Goal: Task Accomplishment & Management: Complete application form

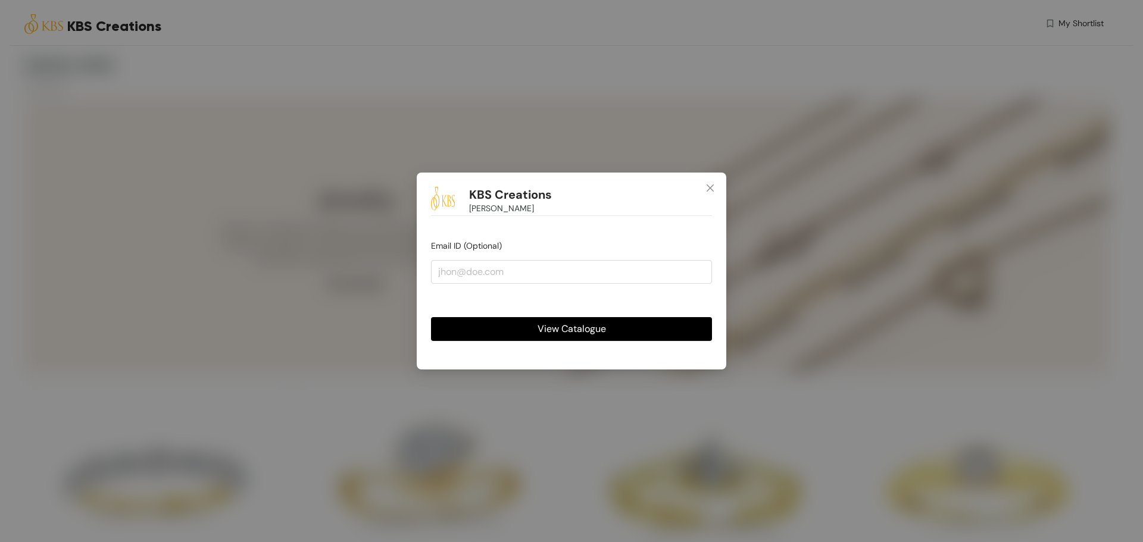
click at [593, 334] on span "View Catalogue" at bounding box center [571, 328] width 68 height 15
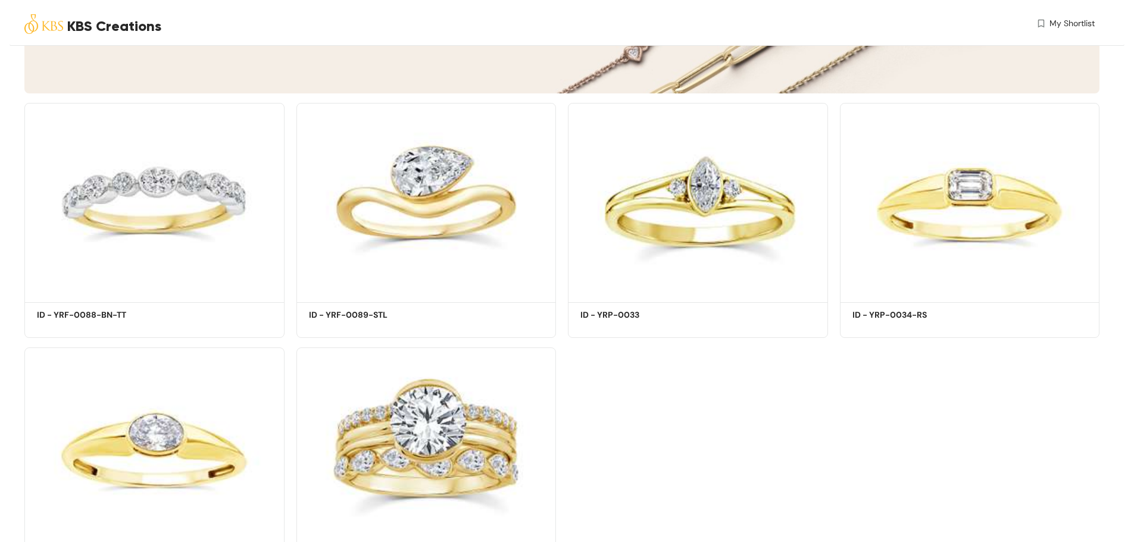
scroll to position [278, 0]
click at [433, 281] on div "Shortlist" at bounding box center [426, 287] width 259 height 24
drag, startPoint x: 714, startPoint y: 286, endPoint x: 722, endPoint y: 289, distance: 8.3
click at [716, 287] on div "Shortlist" at bounding box center [697, 286] width 50 height 11
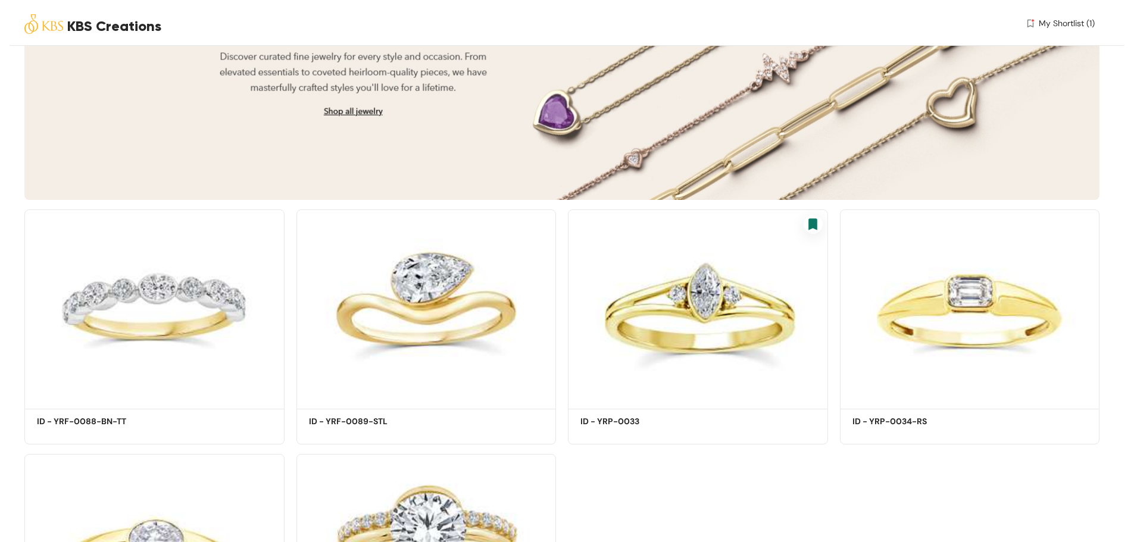
scroll to position [0, 0]
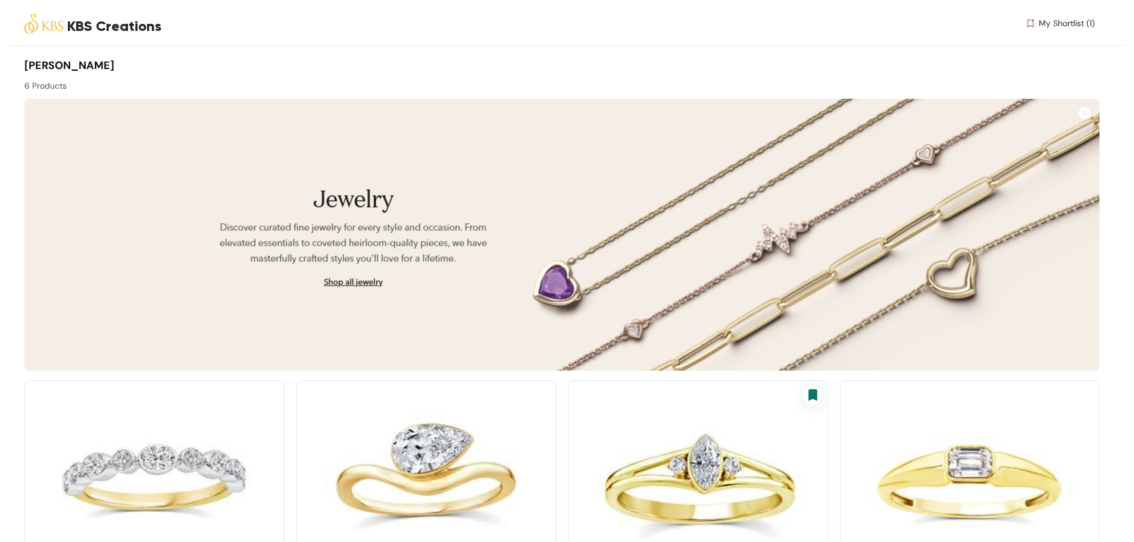
click at [1077, 24] on span "My Shortlist (1)" at bounding box center [1066, 23] width 56 height 12
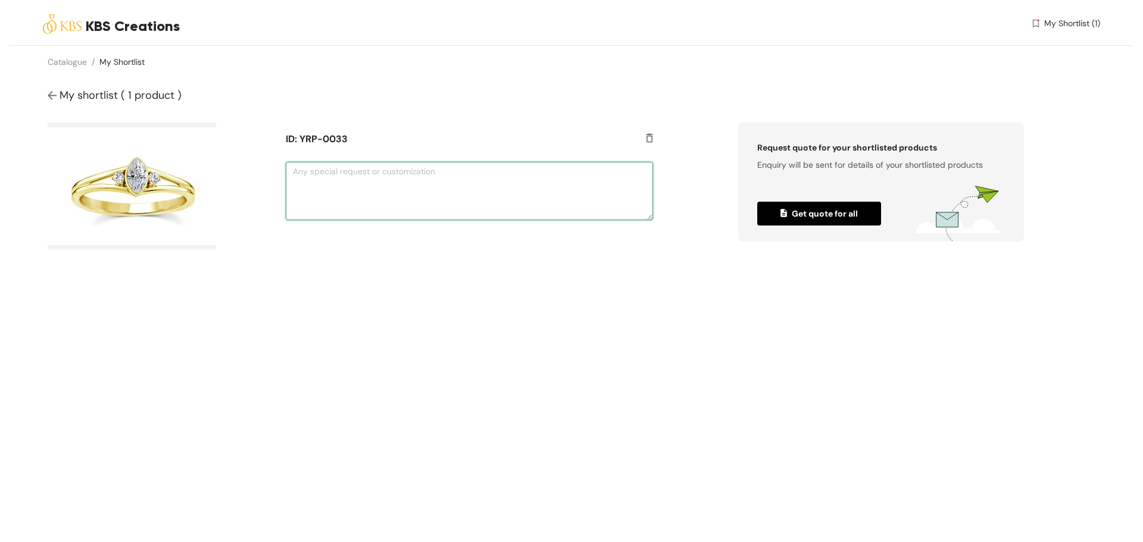
click at [377, 191] on textarea at bounding box center [469, 191] width 367 height 58
type textarea "in white gold"
click at [833, 219] on span "Get quote for all" at bounding box center [818, 213] width 77 height 13
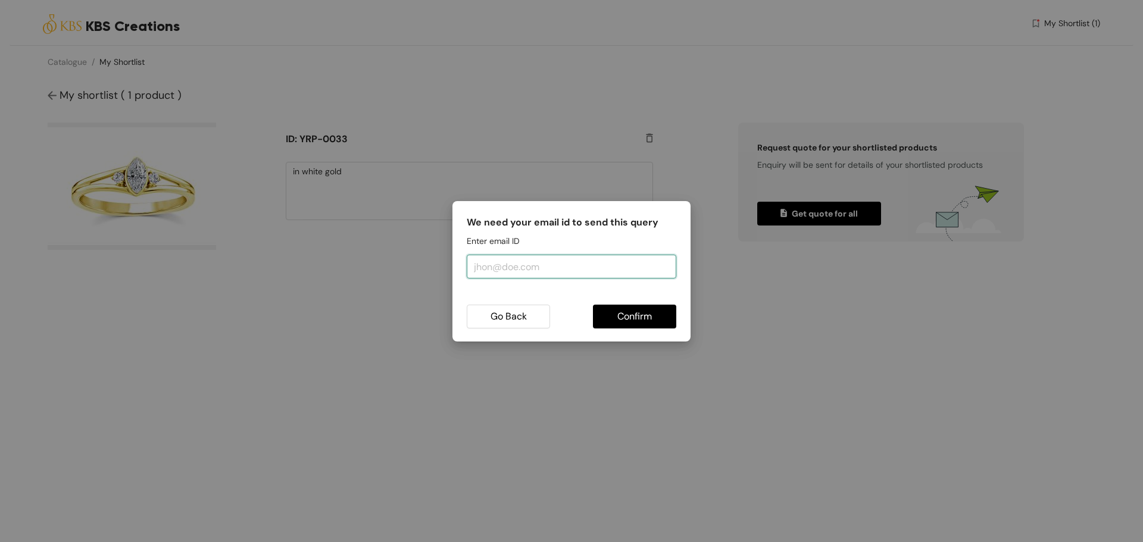
click at [511, 264] on input "email" at bounding box center [571, 267] width 209 height 24
type input "hant"
type input "[PERSON_NAME][EMAIL_ADDRESS][DOMAIN_NAME]"
click at [622, 312] on span "Confirm" at bounding box center [634, 316] width 35 height 15
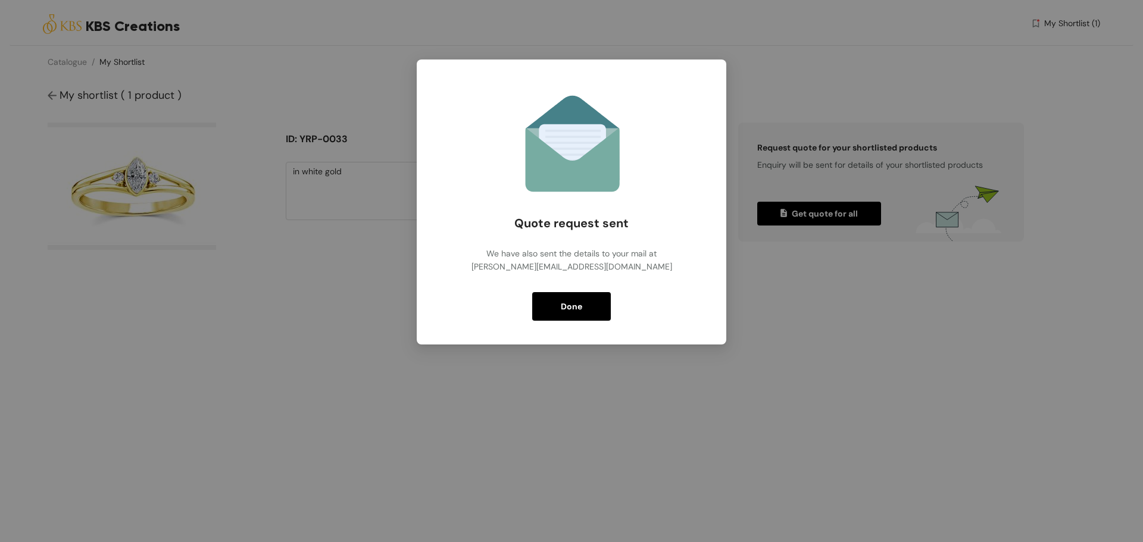
click at [586, 310] on button "Done" at bounding box center [571, 306] width 79 height 29
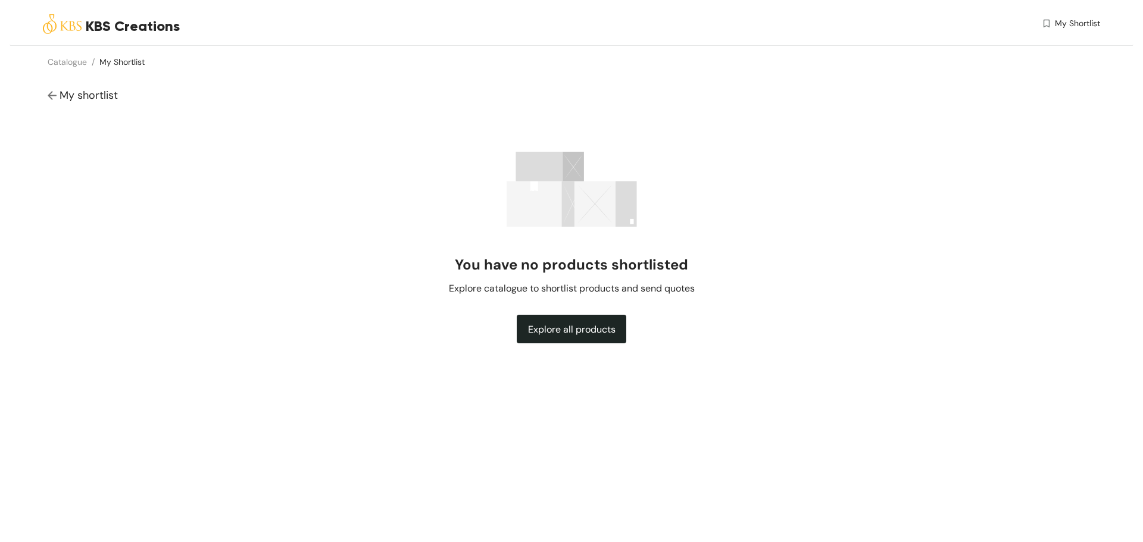
click at [61, 94] on span "My shortlist" at bounding box center [89, 95] width 58 height 14
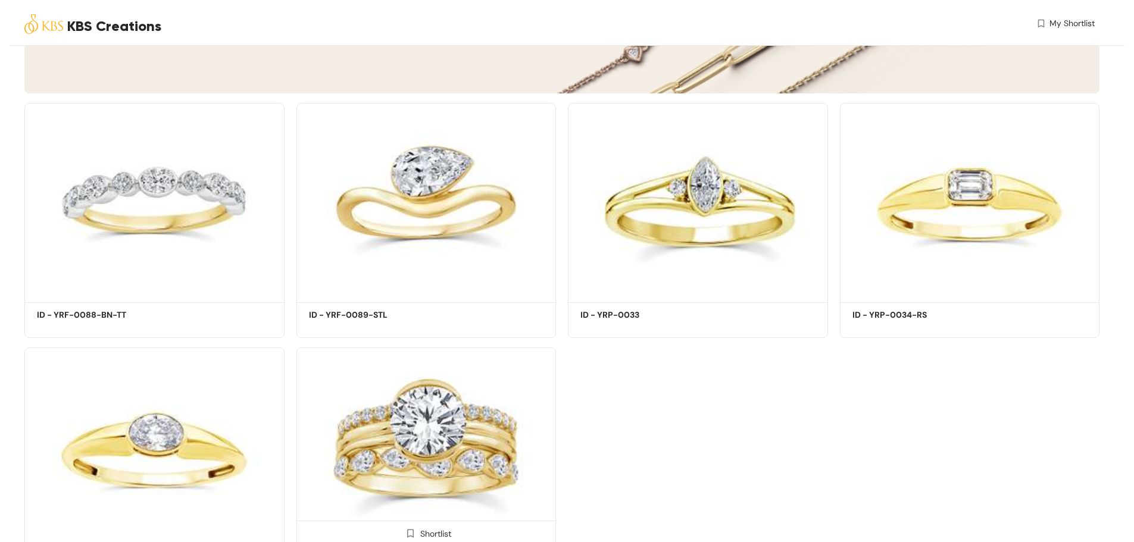
scroll to position [356, 0]
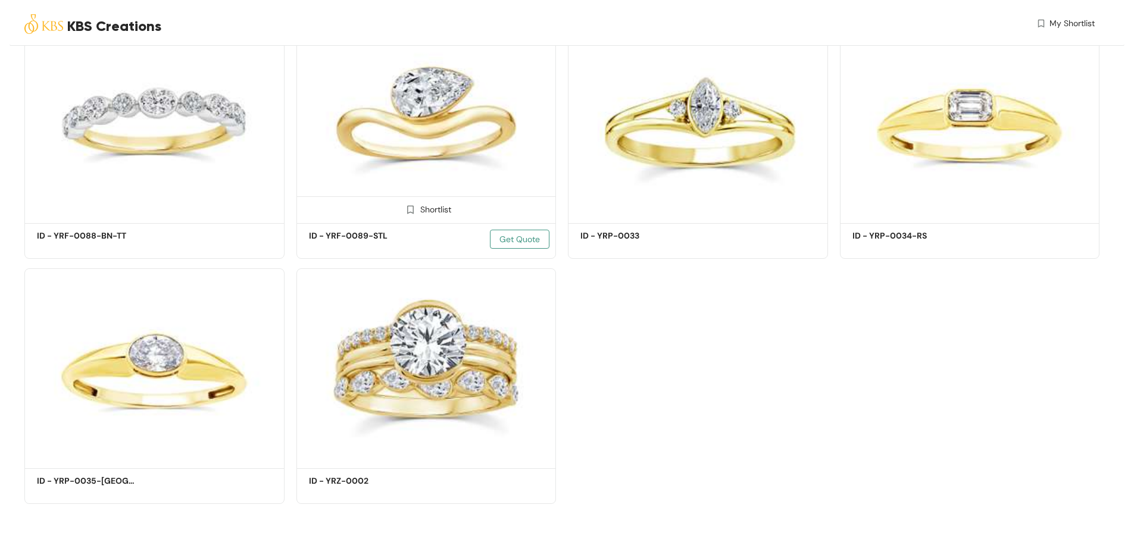
click at [537, 236] on span "Get Quote" at bounding box center [519, 239] width 40 height 13
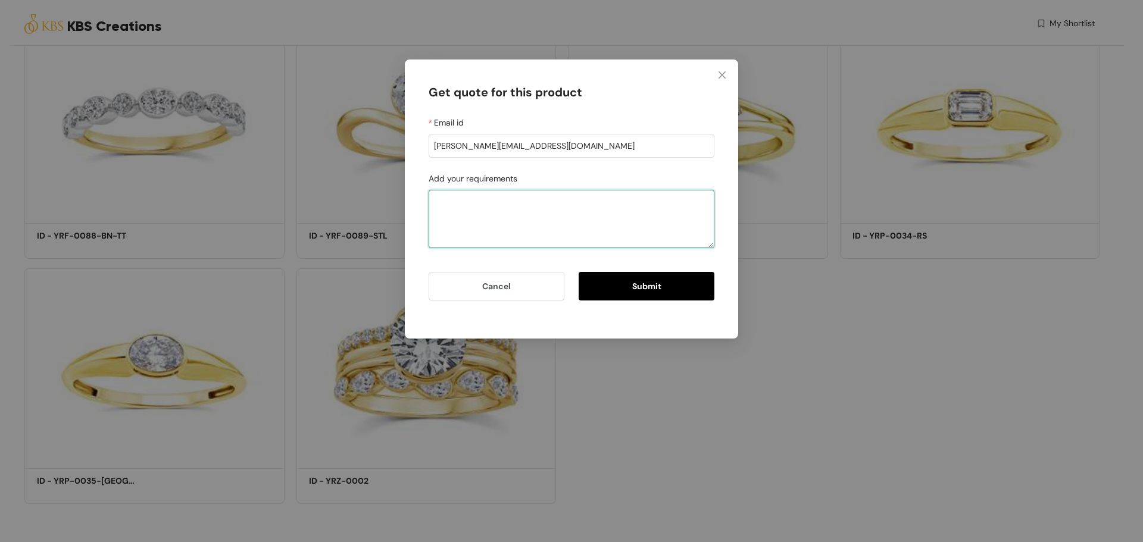
click at [516, 214] on textarea "Add your requirements" at bounding box center [571, 219] width 286 height 58
type textarea "i needd sample"
click at [661, 297] on button "Submit" at bounding box center [646, 286] width 136 height 29
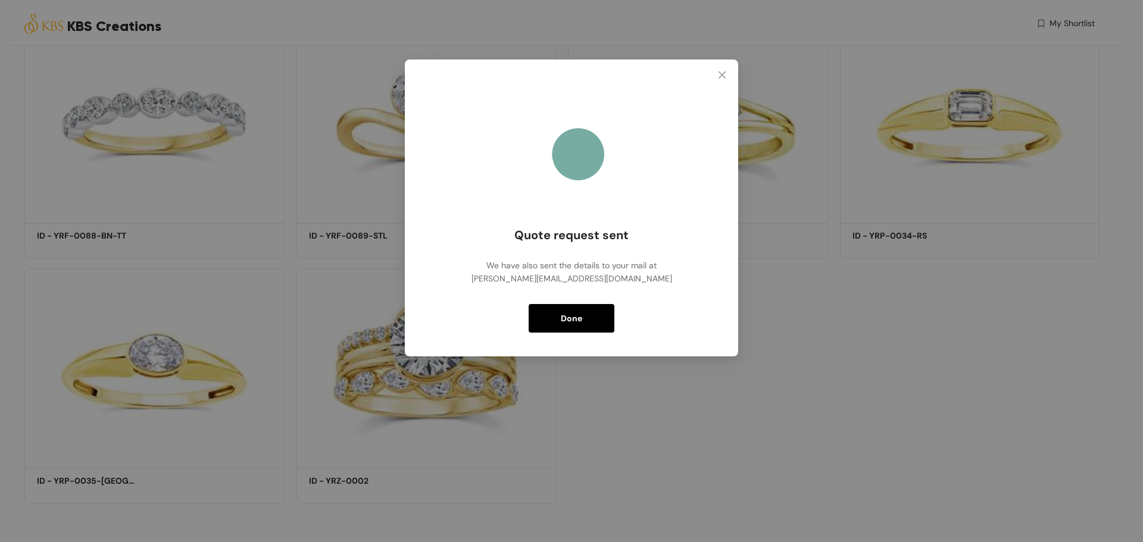
click at [591, 318] on button "Done" at bounding box center [571, 318] width 86 height 29
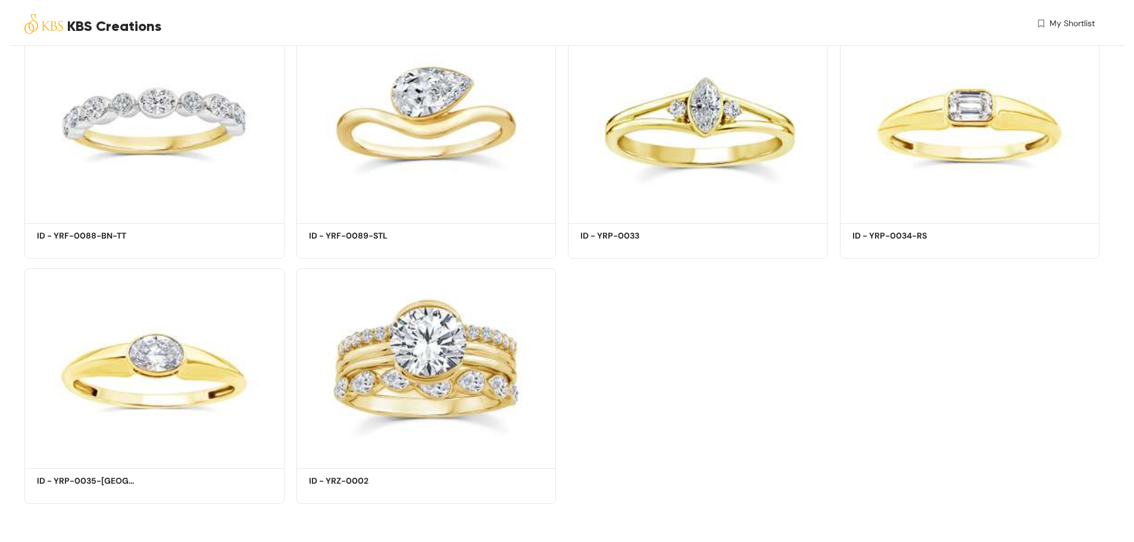
click at [816, 390] on div "Shortlist ID - YRF-0088-BN-TT Get Quote Shortlist ID - YRF-0089-STL Get Quote S…" at bounding box center [561, 259] width 1087 height 490
